Goal: Transaction & Acquisition: Purchase product/service

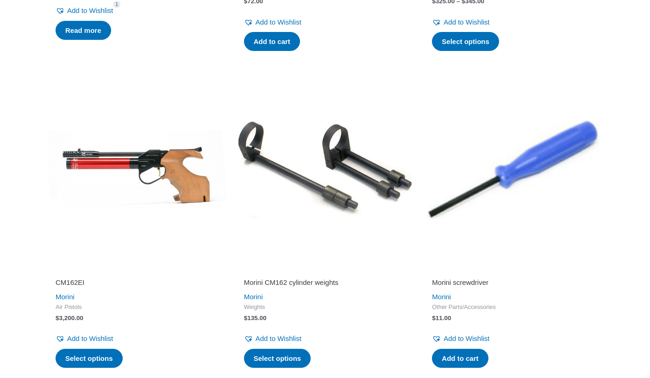
scroll to position [1216, 0]
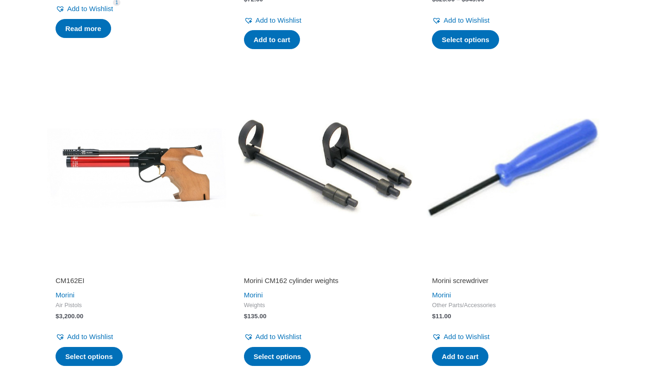
click at [283, 244] on img at bounding box center [325, 167] width 179 height 179
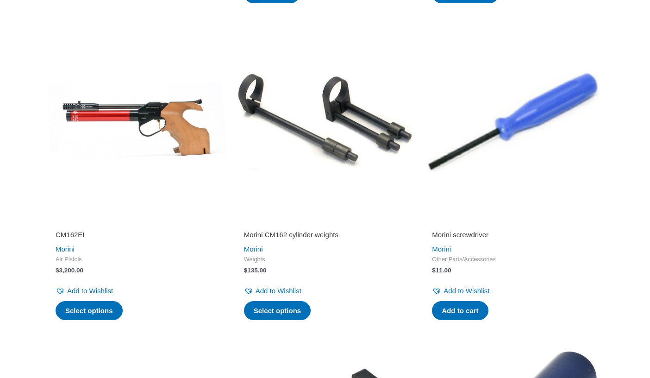
scroll to position [1265, 0]
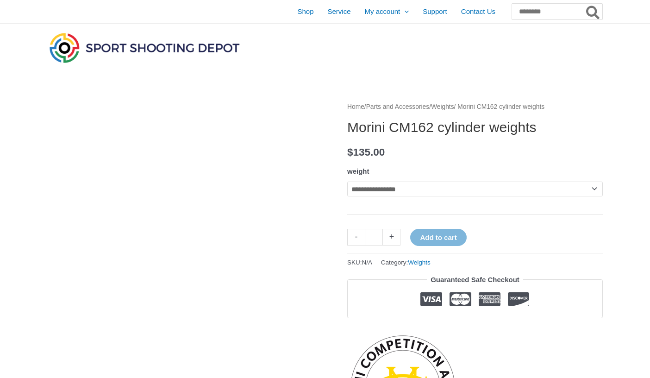
click at [317, 155] on img at bounding box center [186, 240] width 278 height 278
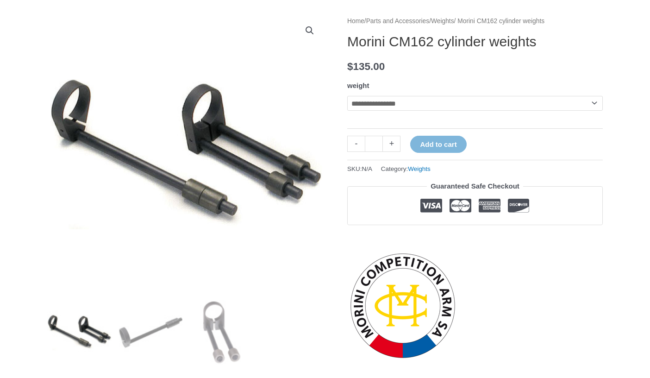
scroll to position [110, 0]
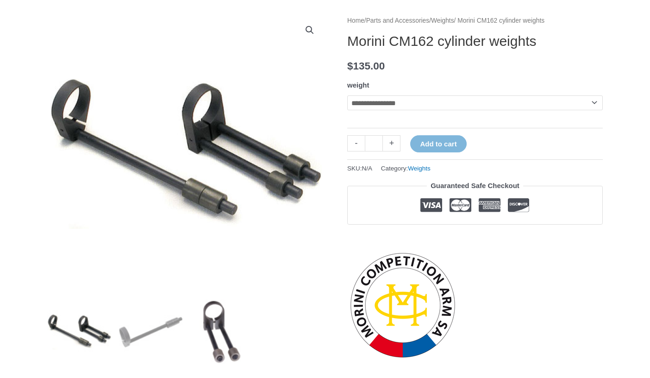
click at [211, 331] on img at bounding box center [222, 332] width 64 height 64
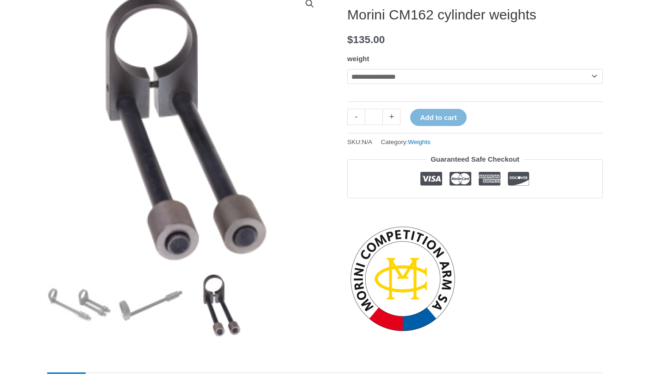
scroll to position [135, 0]
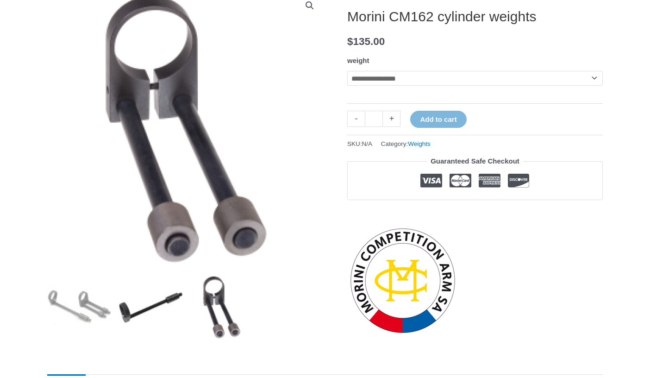
click at [129, 318] on img at bounding box center [151, 307] width 64 height 64
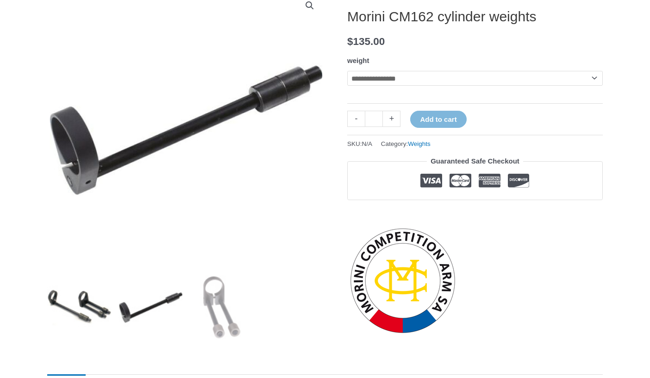
click at [75, 299] on img at bounding box center [79, 307] width 64 height 64
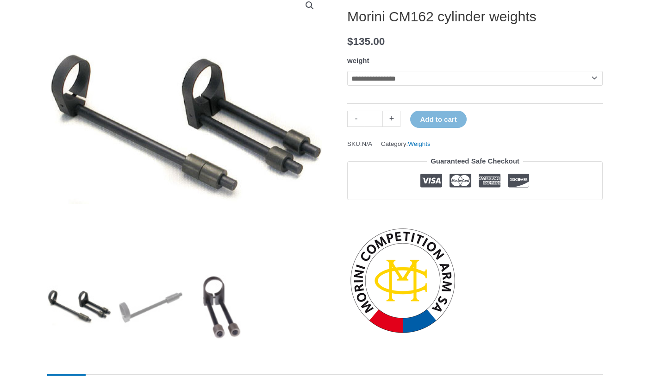
click at [223, 314] on img at bounding box center [222, 307] width 64 height 64
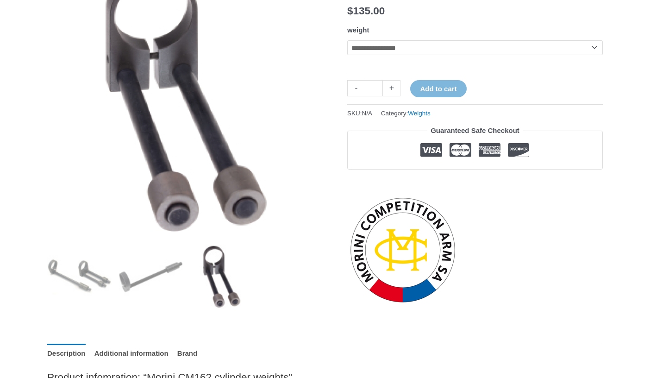
scroll to position [166, 0]
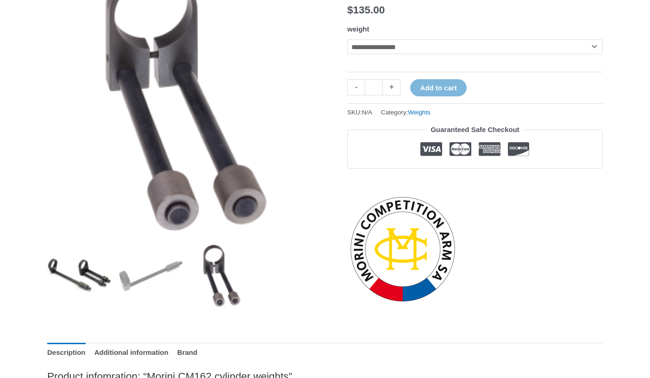
click at [81, 280] on img at bounding box center [79, 276] width 64 height 64
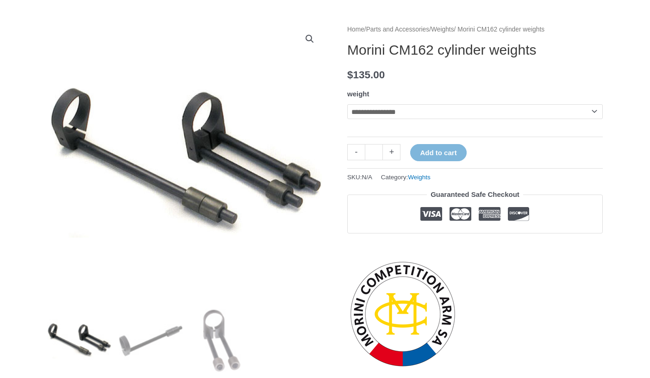
scroll to position [78, 0]
